Goal: Communication & Community: Share content

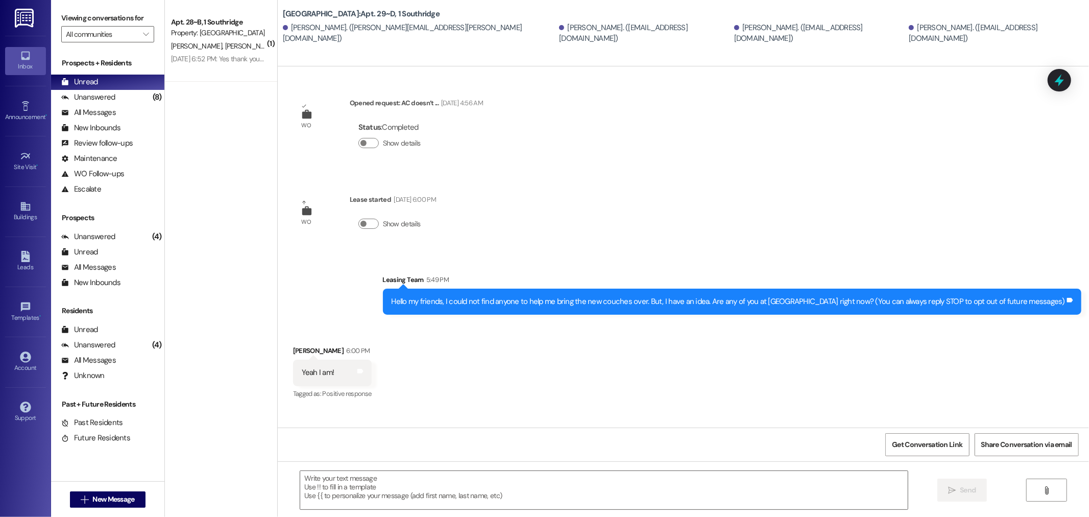
click at [23, 17] on img at bounding box center [25, 18] width 21 height 19
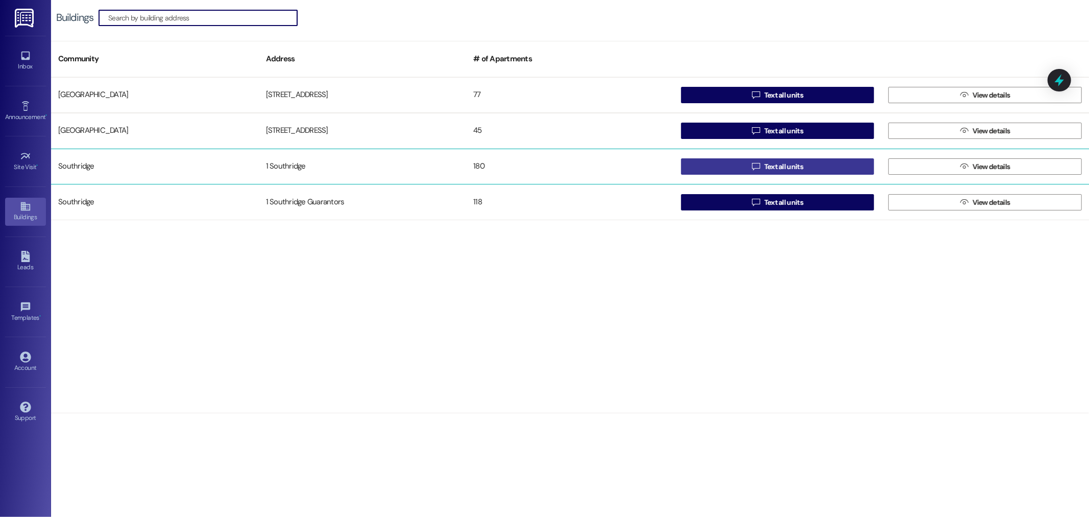
click at [727, 169] on button " Text all units" at bounding box center [778, 166] width 194 height 16
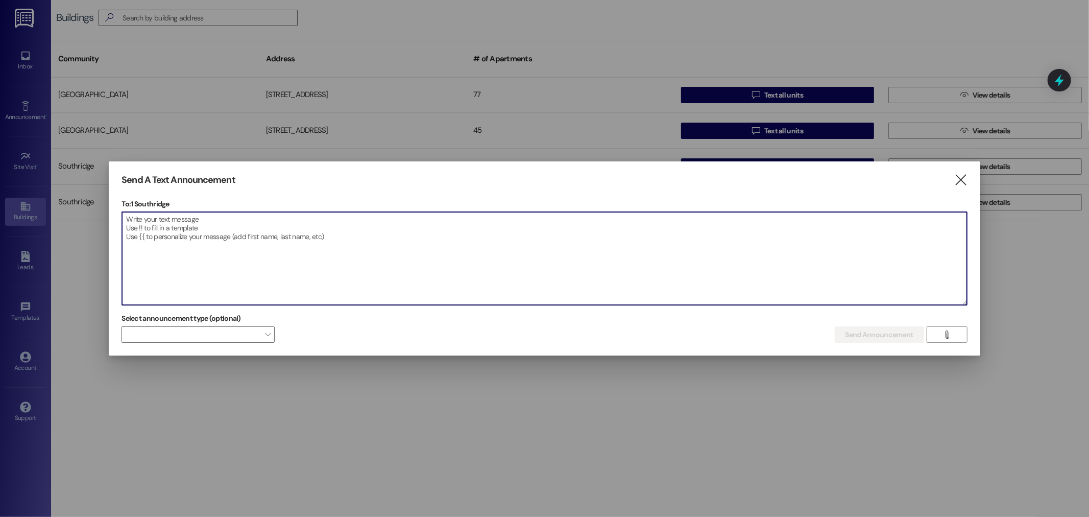
click at [509, 284] on textarea at bounding box center [544, 258] width 845 height 93
type textarea "H"
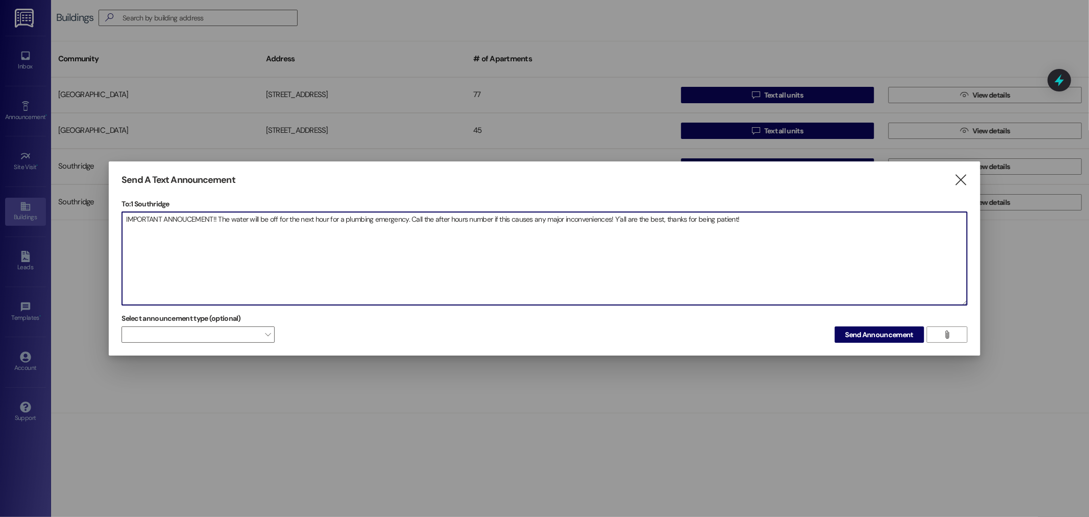
click at [610, 220] on textarea "IMPORTANT ANNOUCEMENT!! The water will be off for the next hour for a plumbing …" at bounding box center [544, 258] width 845 height 93
type textarea "IMPORTANT ANNOUCEMENT!! The water will be off for the next hour for a plumbing …"
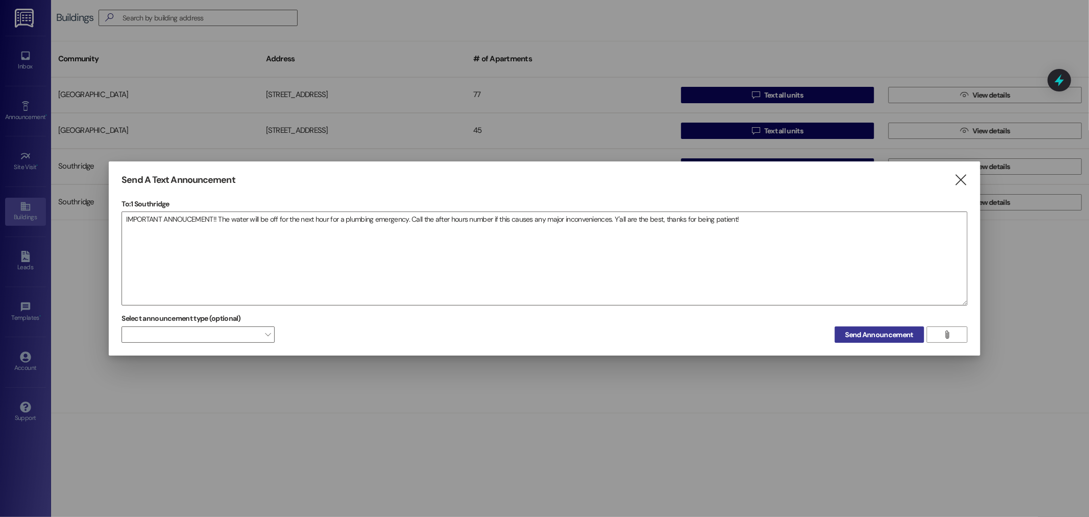
click at [887, 338] on span "Send Announcement" at bounding box center [880, 334] width 68 height 11
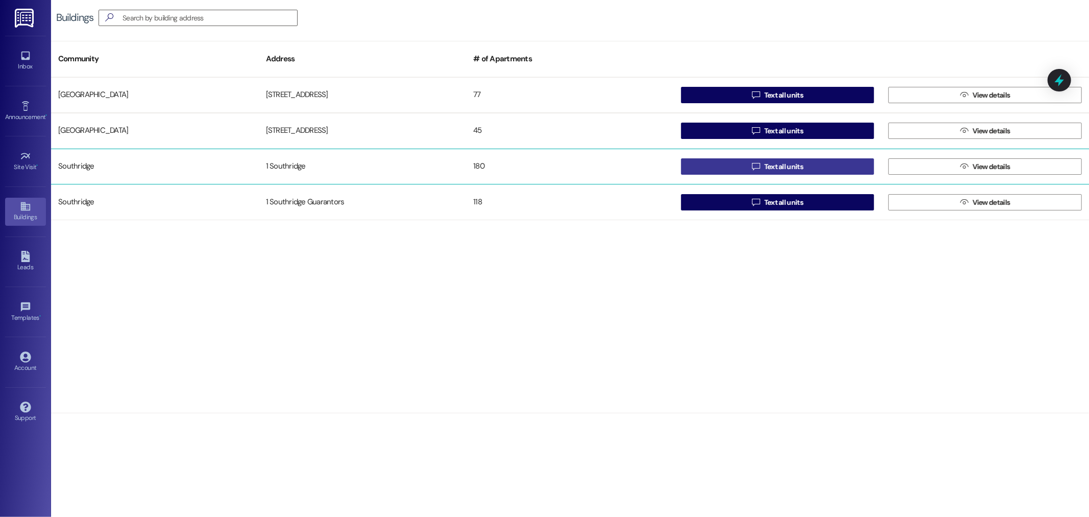
click at [849, 164] on button " Text all units" at bounding box center [778, 166] width 194 height 16
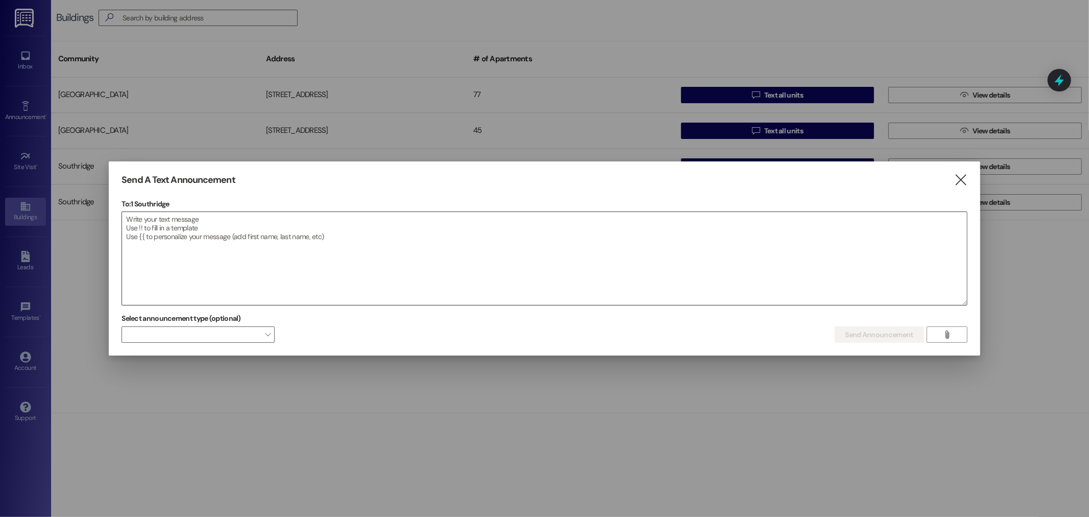
click at [676, 256] on textarea at bounding box center [544, 258] width 845 height 93
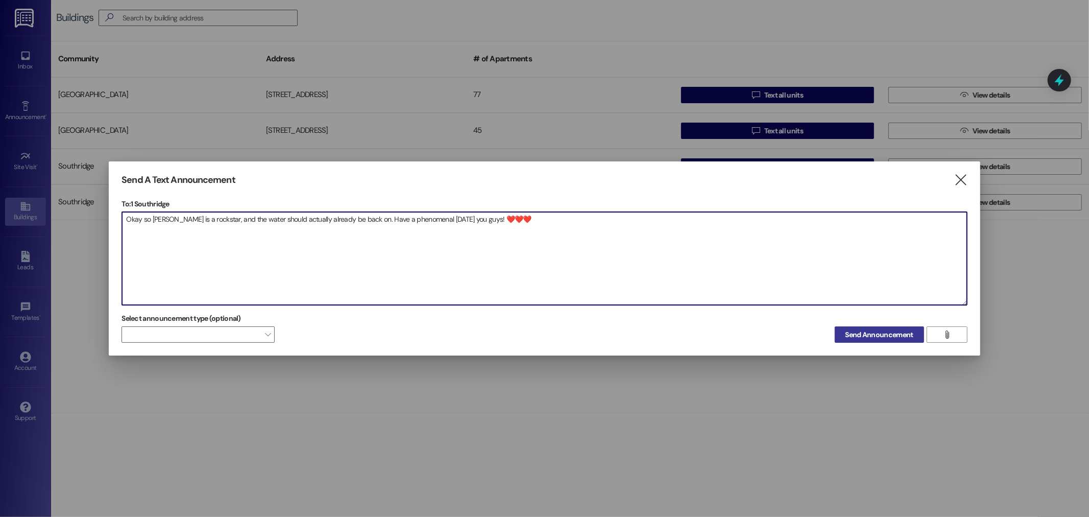
type textarea "Okay so [PERSON_NAME] is a rockstar, and the water should actually already be b…"
click at [858, 336] on span "Send Announcement" at bounding box center [880, 334] width 68 height 11
